Goal: Browse casually: Explore the website without a specific task or goal

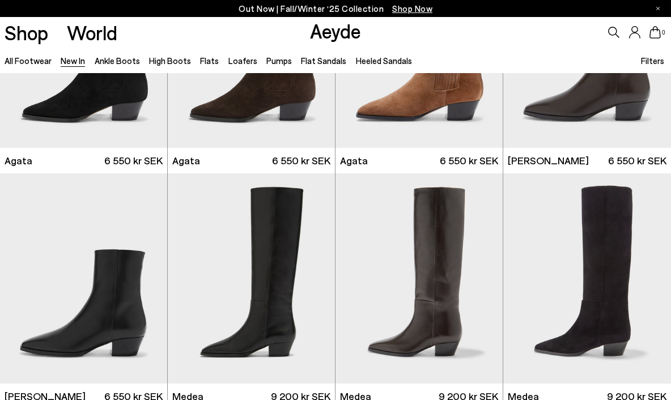
scroll to position [371, 0]
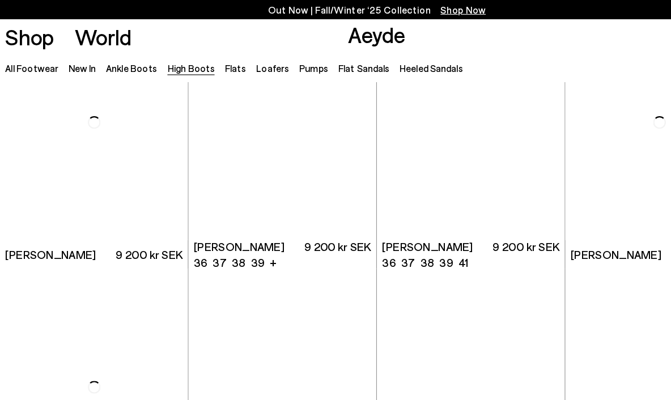
scroll to position [1721, 0]
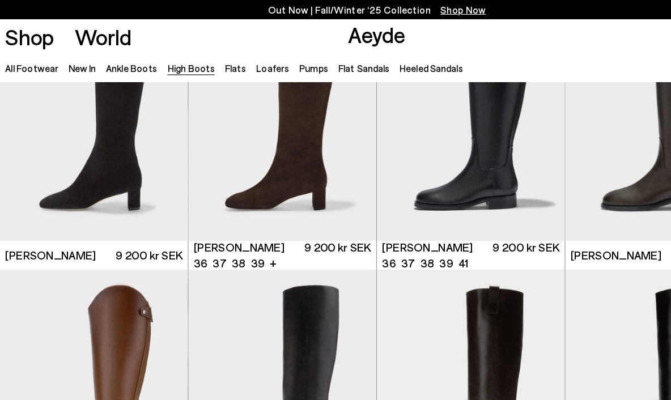
click at [318, 58] on link "Flat Sandals" at bounding box center [323, 61] width 45 height 10
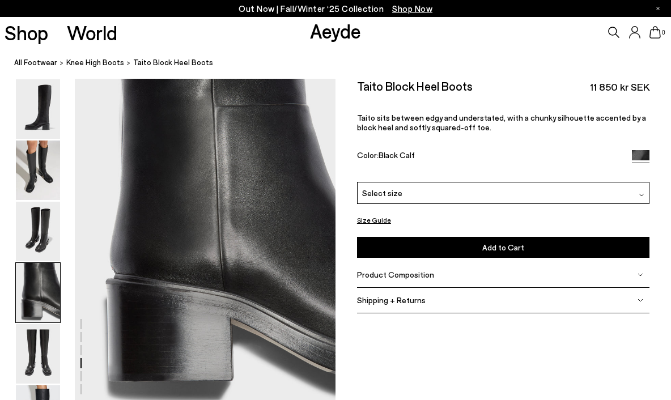
scroll to position [1057, 0]
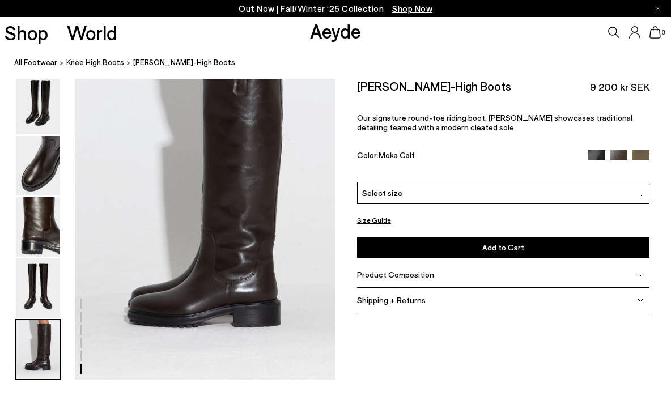
scroll to position [1768, 0]
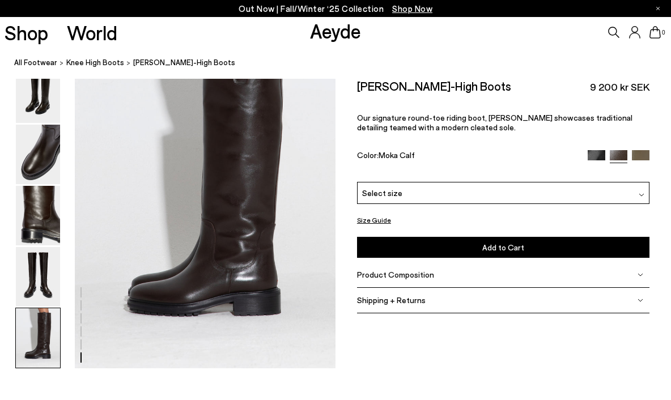
click at [32, 346] on img at bounding box center [38, 338] width 44 height 60
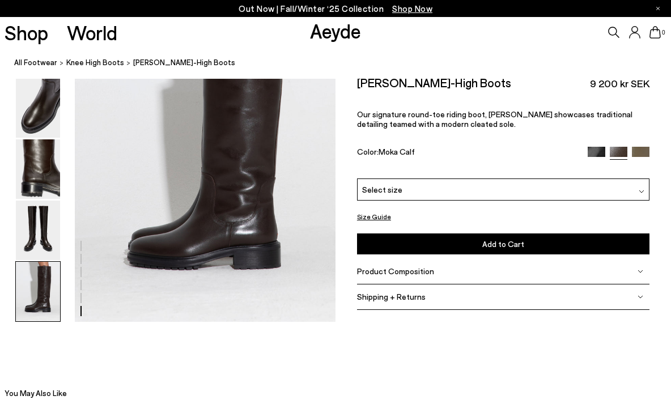
click at [37, 313] on img at bounding box center [38, 292] width 44 height 60
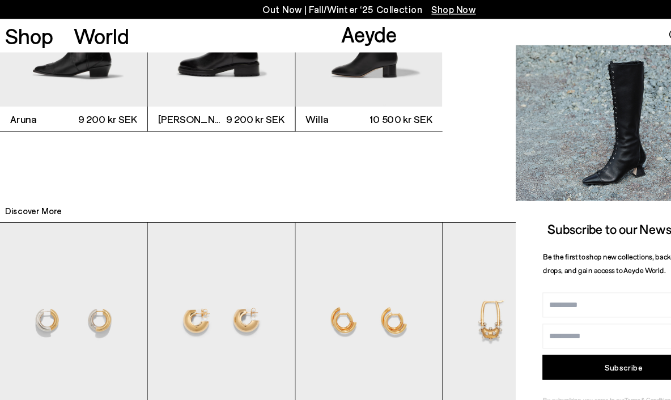
scroll to position [2310, 0]
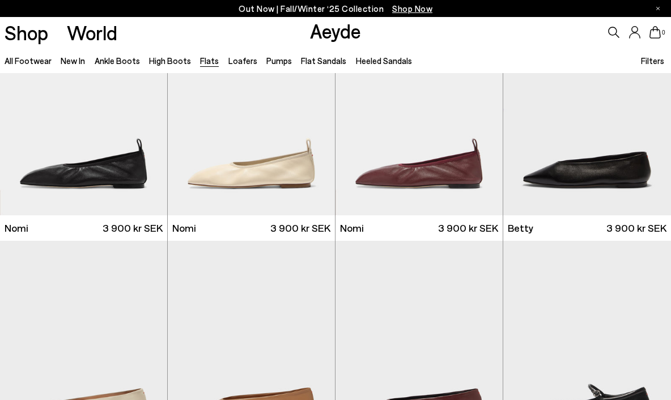
scroll to position [541, 0]
